Goal: Information Seeking & Learning: Learn about a topic

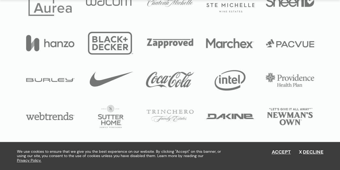
scroll to position [1961, 0]
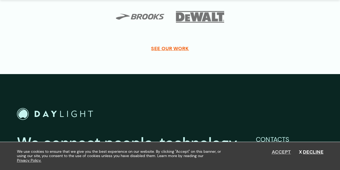
click at [281, 150] on button "Accept" at bounding box center [281, 152] width 19 height 6
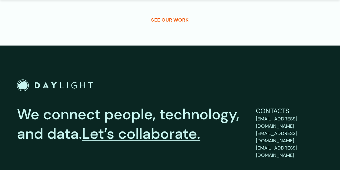
scroll to position [2025, 0]
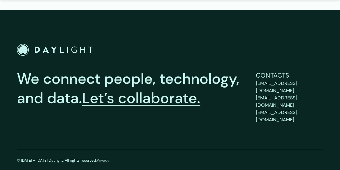
click at [105, 158] on link "Privacy" at bounding box center [103, 160] width 13 height 5
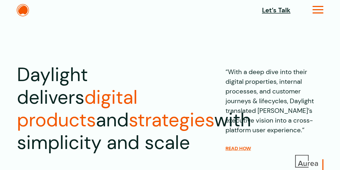
click at [322, 12] on icon at bounding box center [318, 12] width 11 height 6
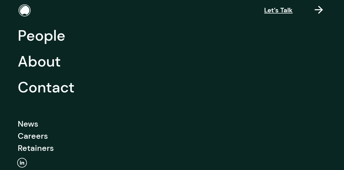
scroll to position [122, 0]
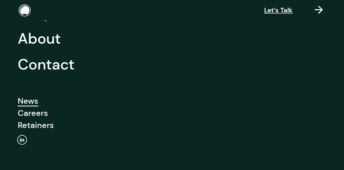
click at [25, 101] on link "News" at bounding box center [28, 101] width 20 height 12
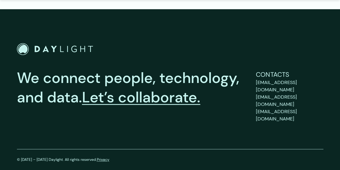
scroll to position [2523, 0]
